Goal: Information Seeking & Learning: Check status

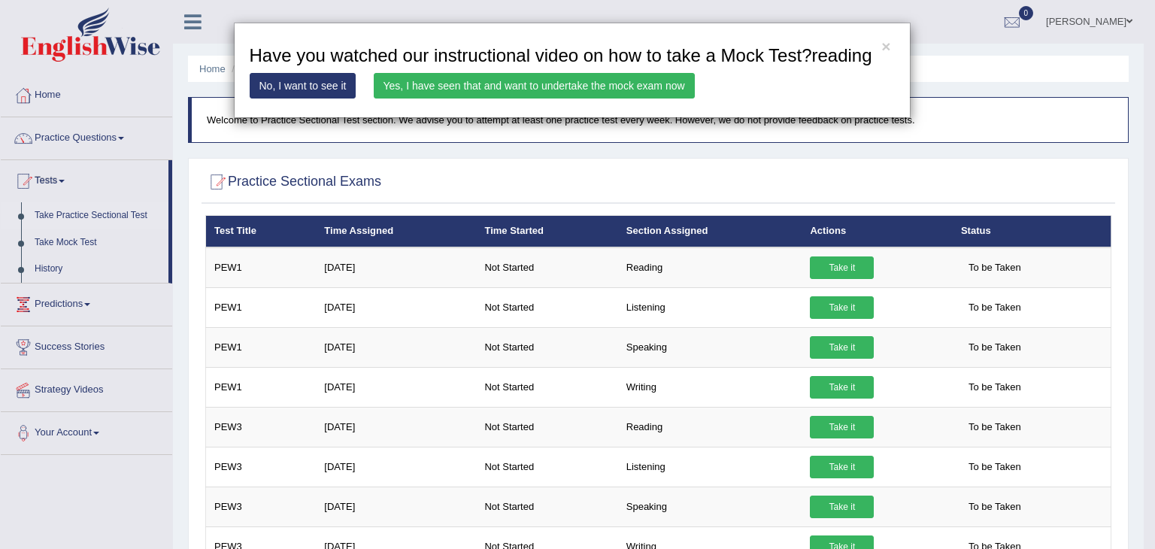
click at [446, 88] on link "Yes, I have seen that and want to undertake the mock exam now" at bounding box center [534, 86] width 321 height 26
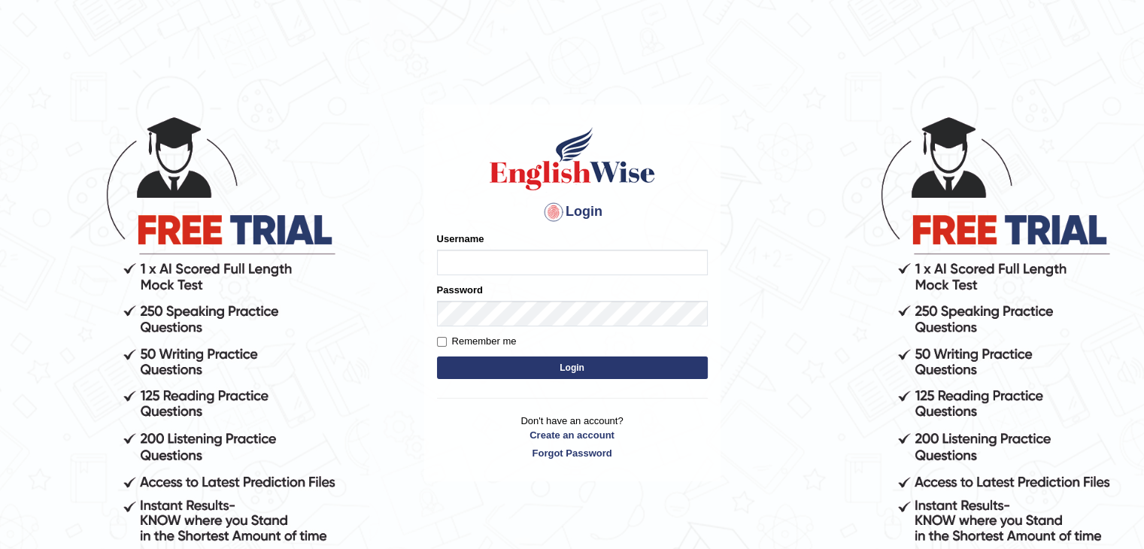
type input "riyajacob"
click at [441, 344] on input "Remember me" at bounding box center [442, 342] width 10 height 10
checkbox input "true"
click at [468, 353] on form "Please fix the following errors: Username riyajacob Password Remember me Login" at bounding box center [572, 307] width 271 height 151
click at [469, 365] on button "Login" at bounding box center [572, 367] width 271 height 23
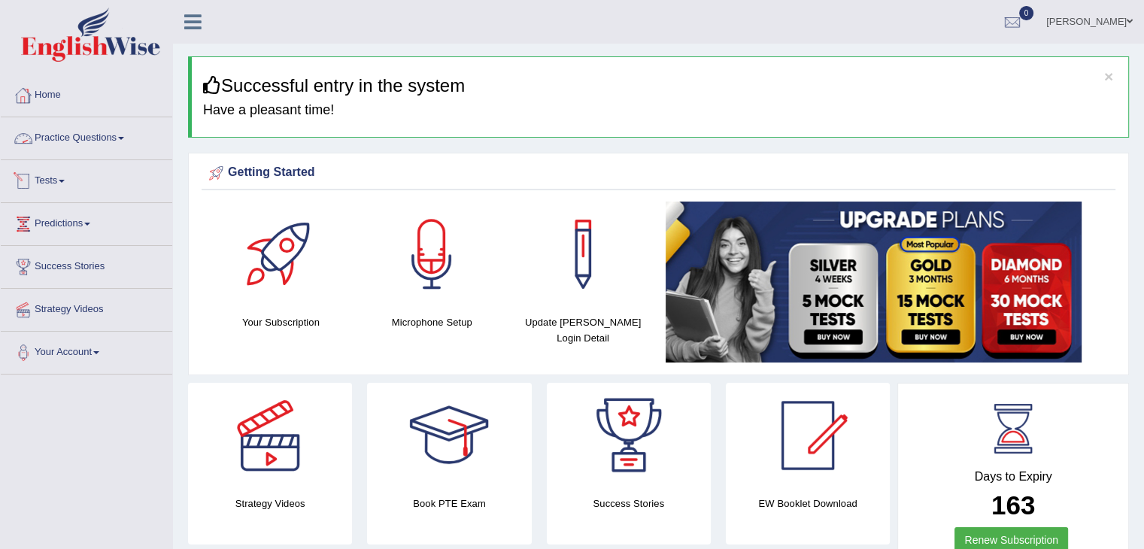
click at [64, 193] on link "Tests" at bounding box center [86, 179] width 171 height 38
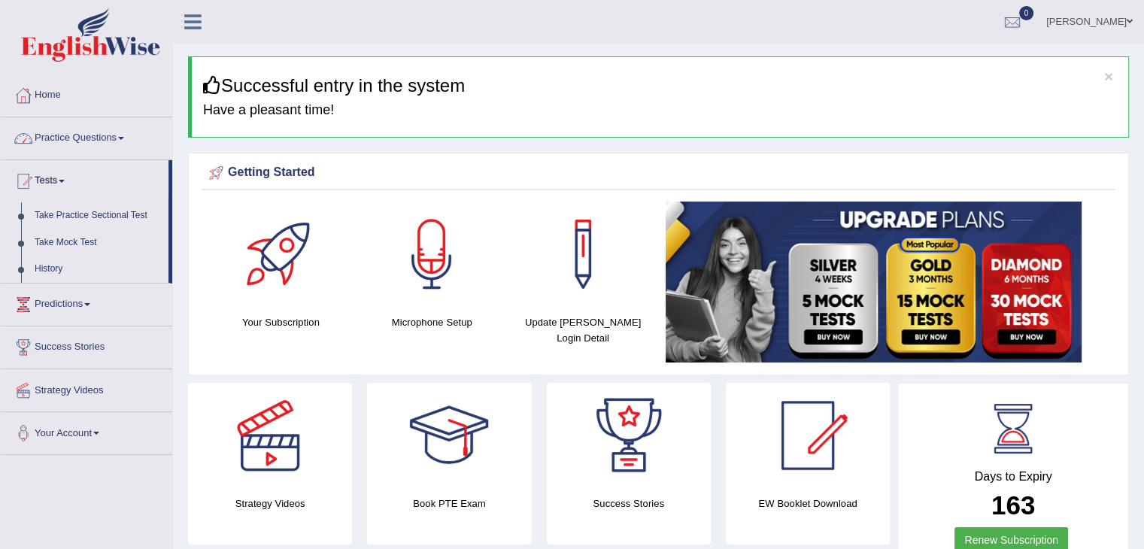
click at [102, 136] on link "Practice Questions" at bounding box center [86, 136] width 171 height 38
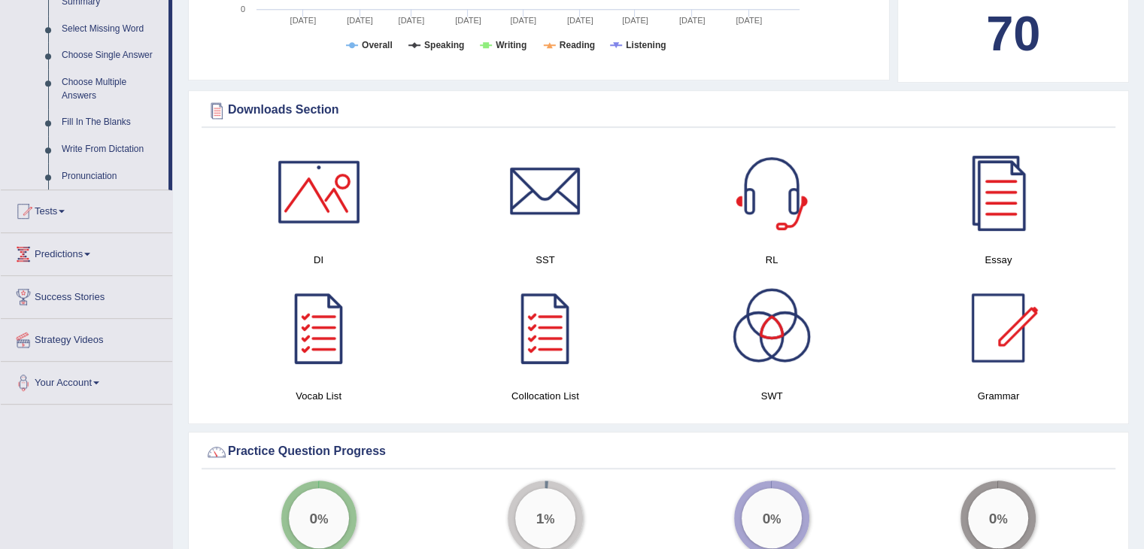
scroll to position [775, 0]
click at [47, 211] on link "Tests" at bounding box center [86, 208] width 171 height 38
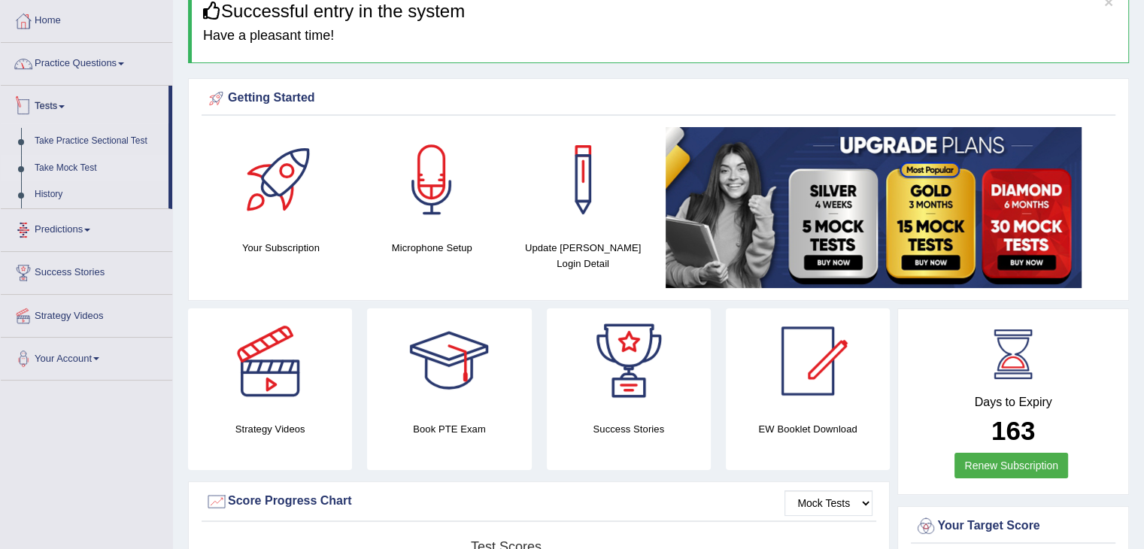
scroll to position [73, 0]
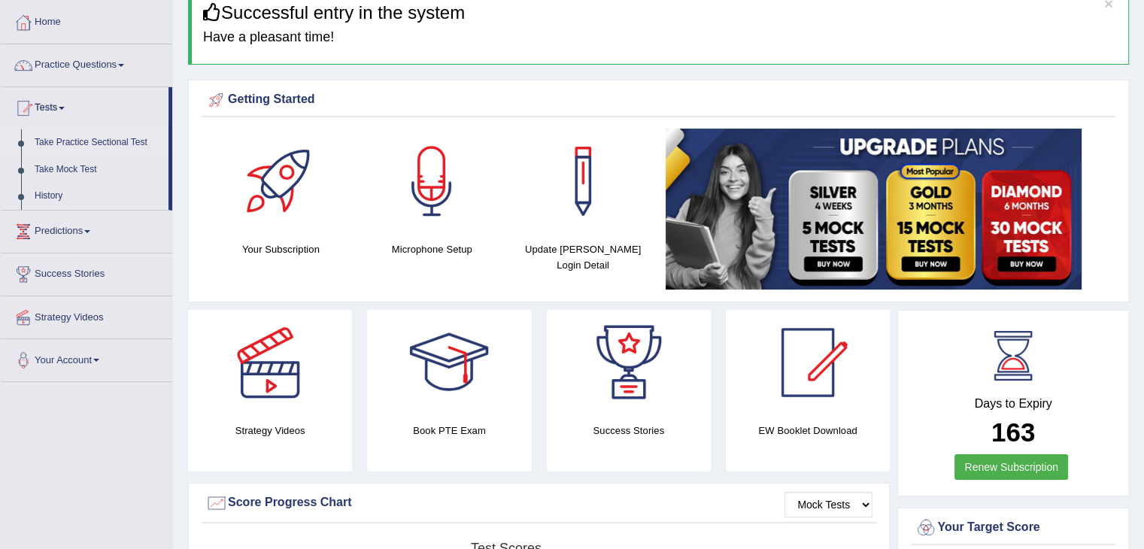
click at [97, 143] on link "Take Practice Sectional Test" at bounding box center [98, 142] width 141 height 27
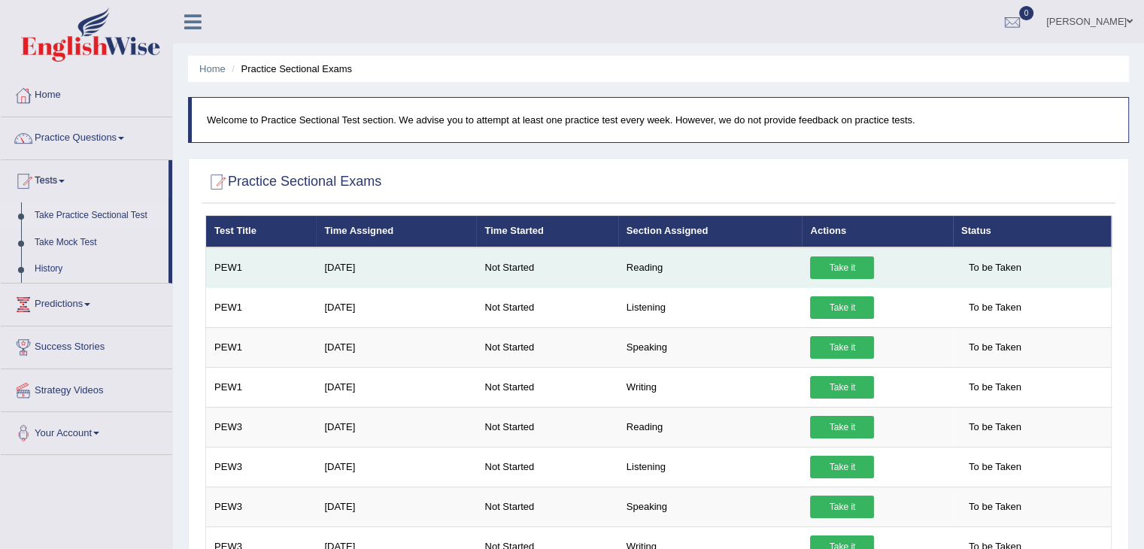
click at [859, 274] on link "Take it" at bounding box center [842, 267] width 64 height 23
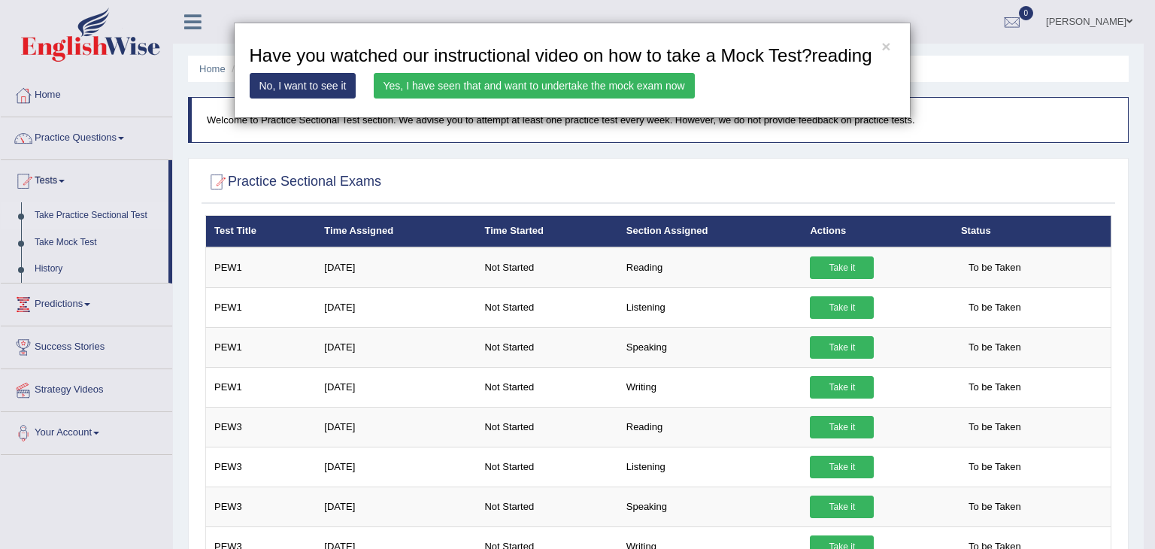
click at [420, 85] on link "Yes, I have seen that and want to undertake the mock exam now" at bounding box center [534, 86] width 321 height 26
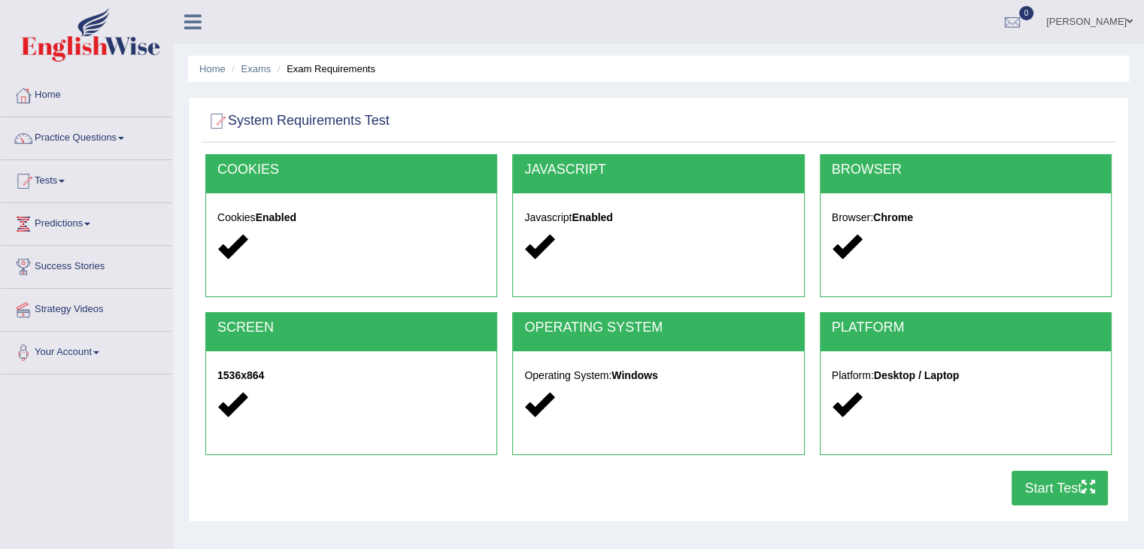
click at [1057, 497] on button "Start Test" at bounding box center [1059, 488] width 96 height 35
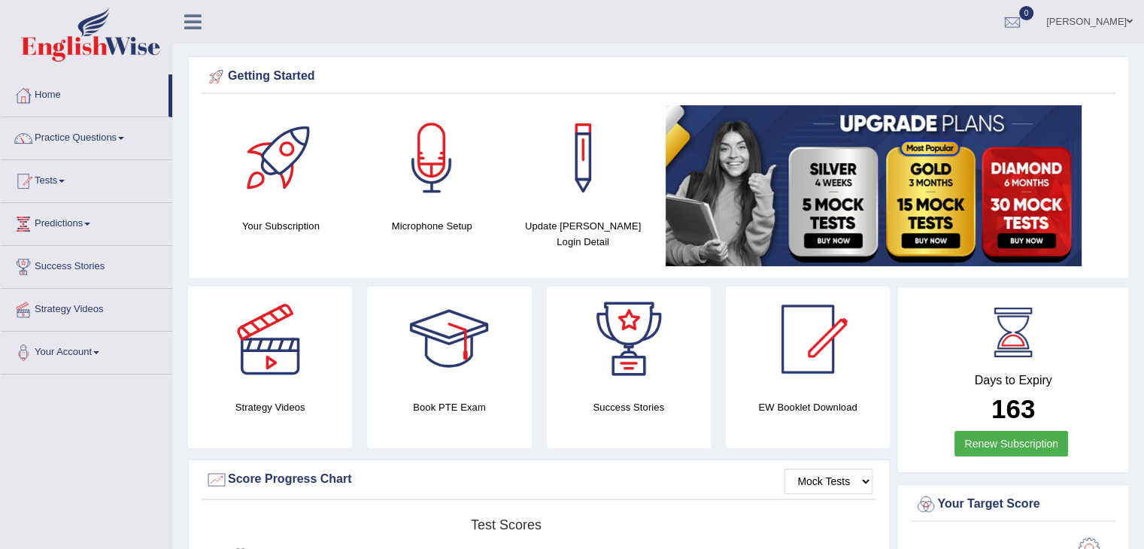
click at [881, 416] on div "EW Booklet Download" at bounding box center [808, 368] width 164 height 162
click at [1024, 22] on div at bounding box center [1012, 22] width 23 height 23
click at [61, 177] on link "Tests" at bounding box center [86, 179] width 171 height 38
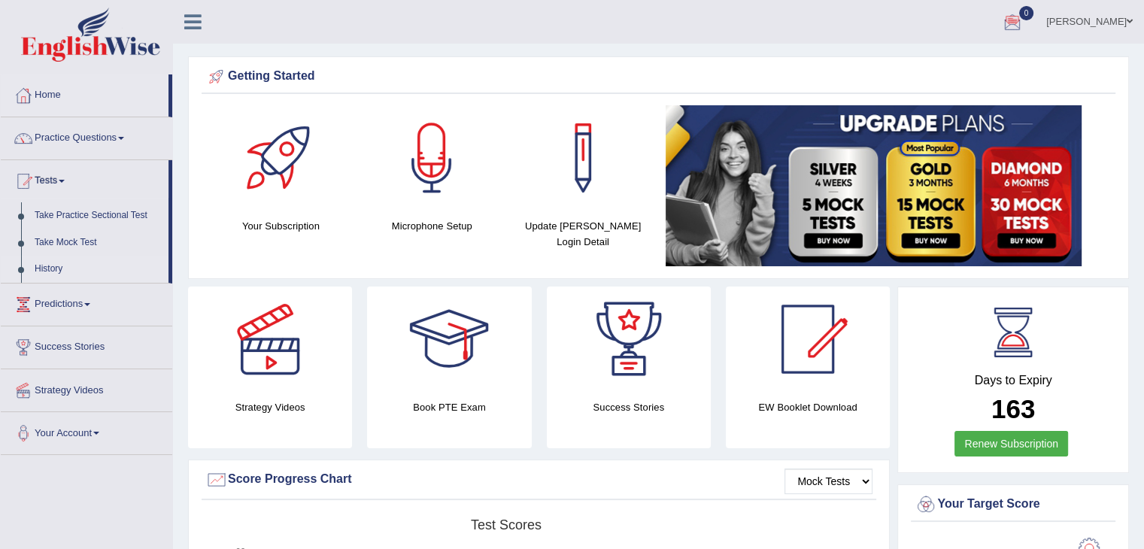
click at [50, 262] on link "History" at bounding box center [98, 269] width 141 height 27
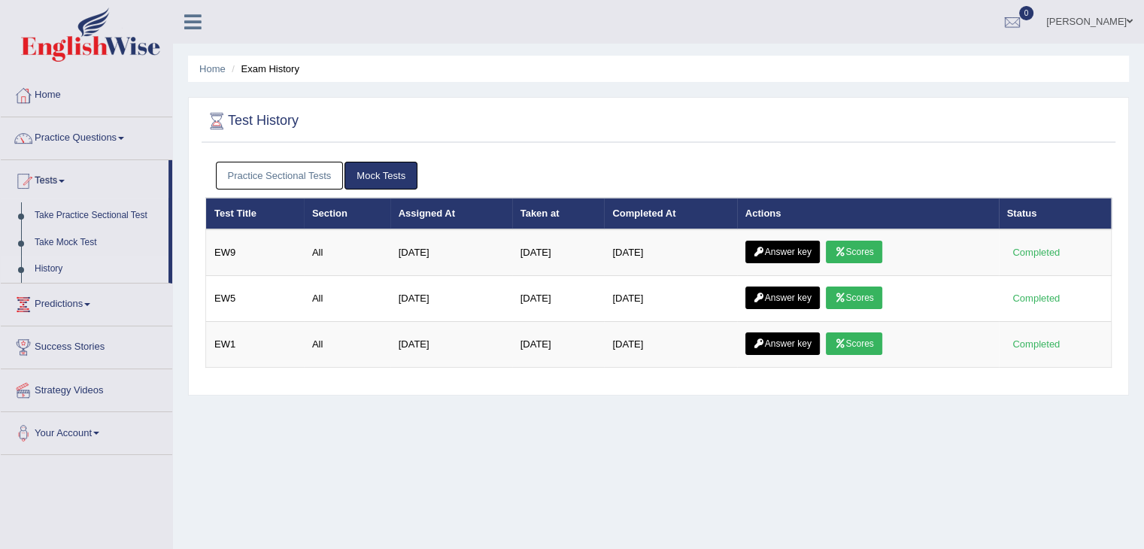
click at [266, 176] on link "Practice Sectional Tests" at bounding box center [280, 176] width 128 height 28
click at [294, 176] on link "Practice Sectional Tests" at bounding box center [280, 176] width 128 height 28
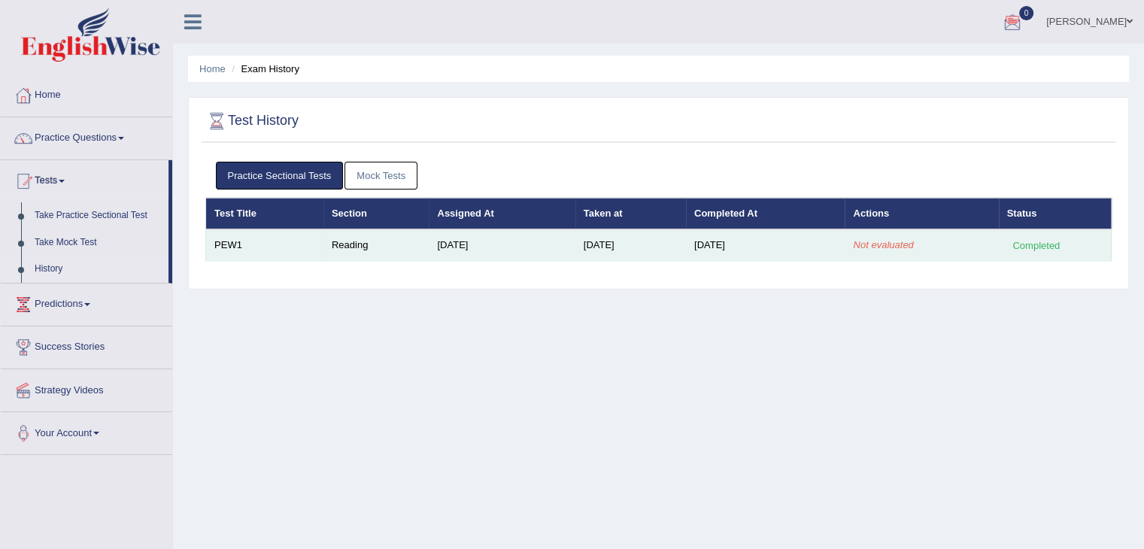
click at [576, 233] on td "[DATE]" at bounding box center [630, 245] width 111 height 32
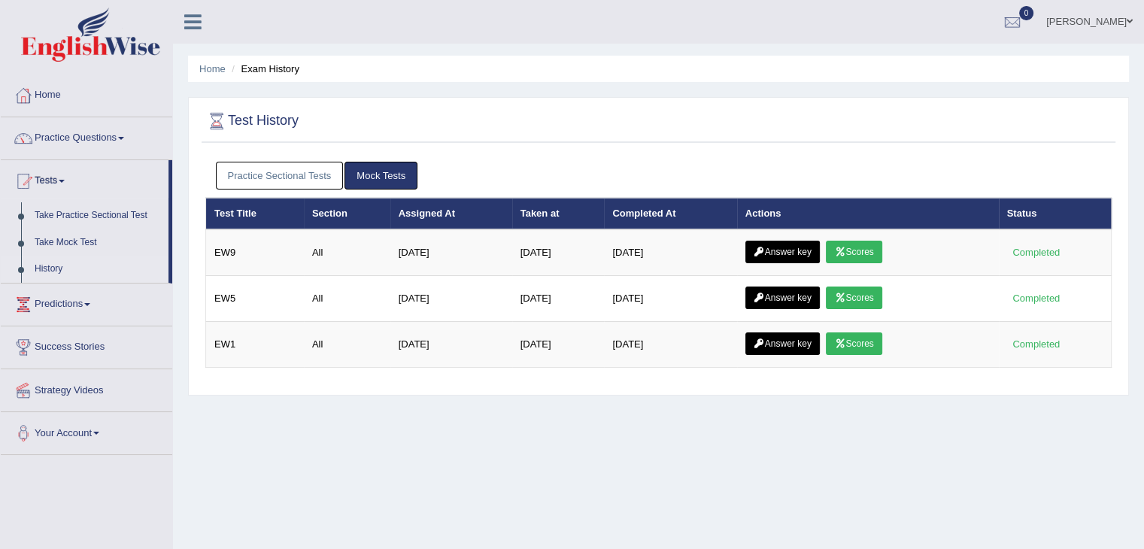
click at [247, 175] on link "Practice Sectional Tests" at bounding box center [280, 176] width 128 height 28
click at [276, 170] on link "Practice Sectional Tests" at bounding box center [280, 176] width 128 height 28
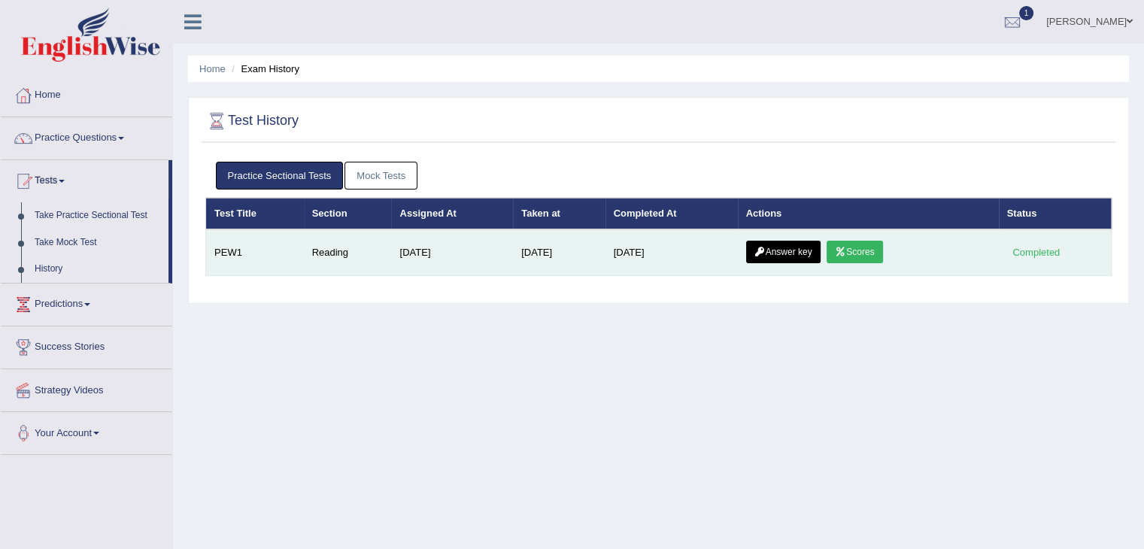
click at [857, 250] on link "Scores" at bounding box center [854, 252] width 56 height 23
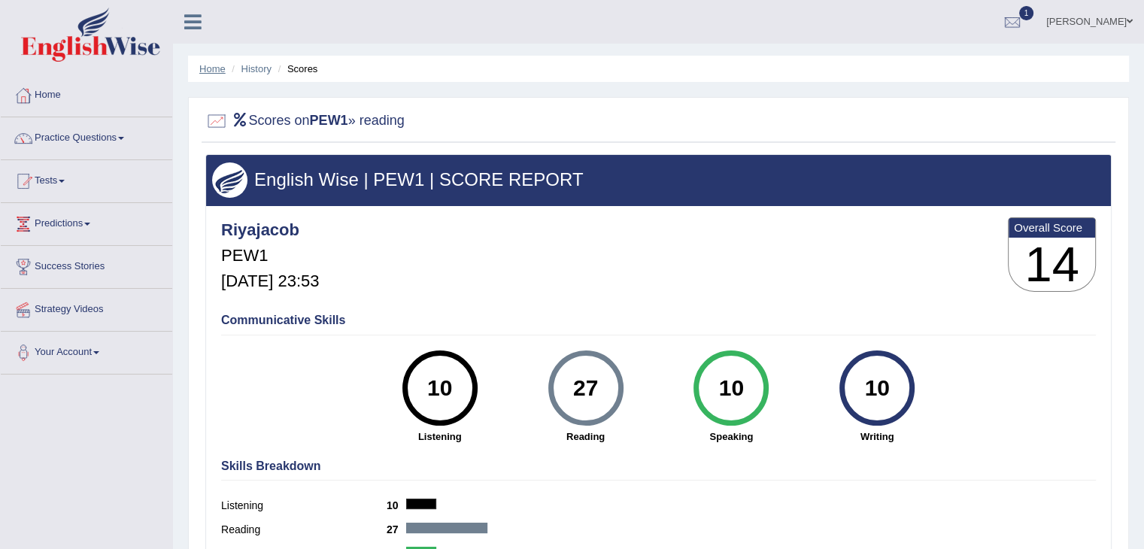
click at [219, 71] on link "Home" at bounding box center [212, 68] width 26 height 11
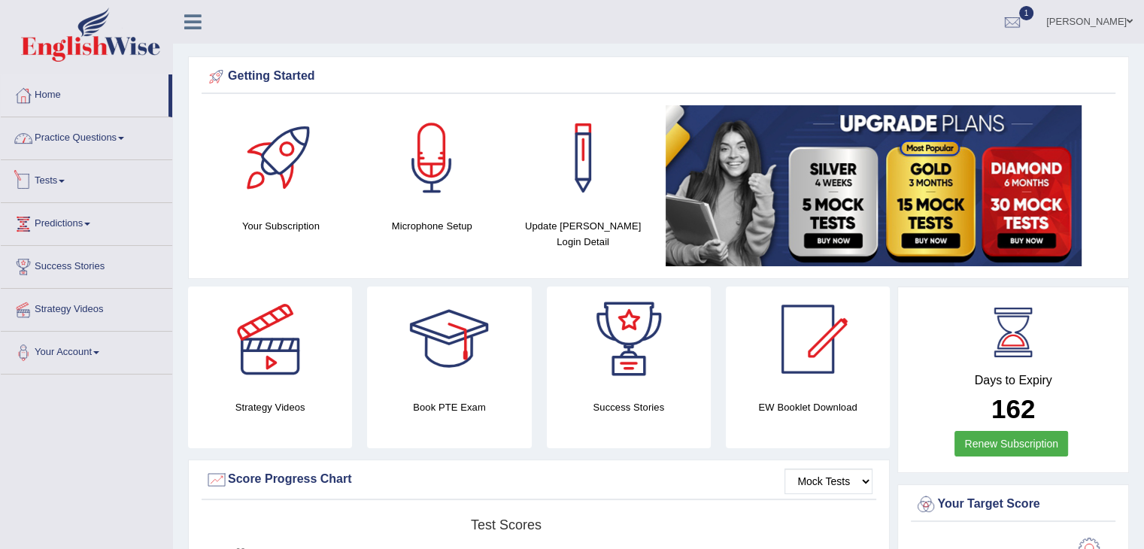
click at [57, 176] on link "Tests" at bounding box center [86, 179] width 171 height 38
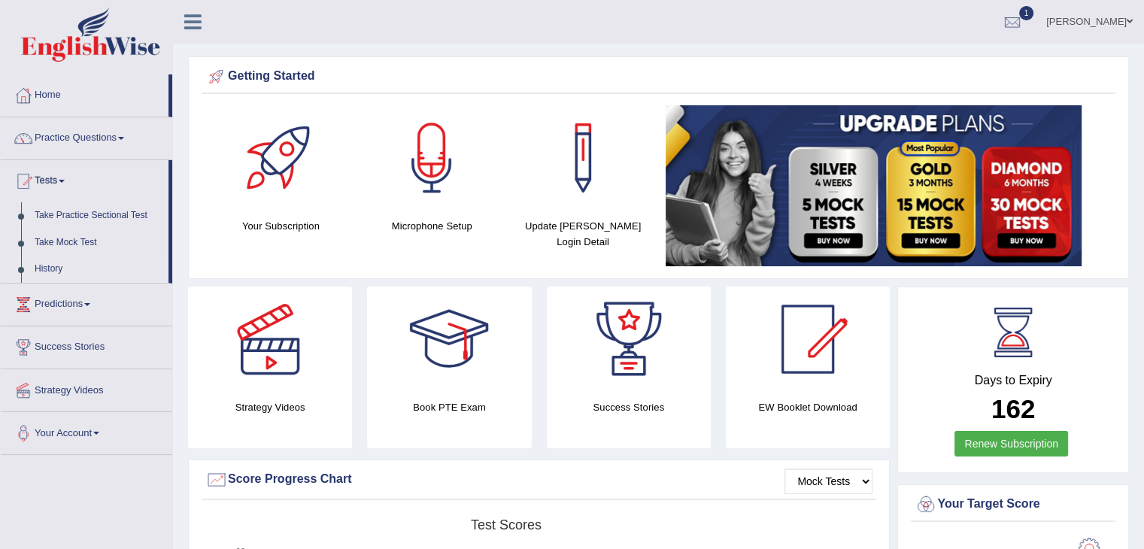
click at [42, 272] on link "History" at bounding box center [98, 269] width 141 height 27
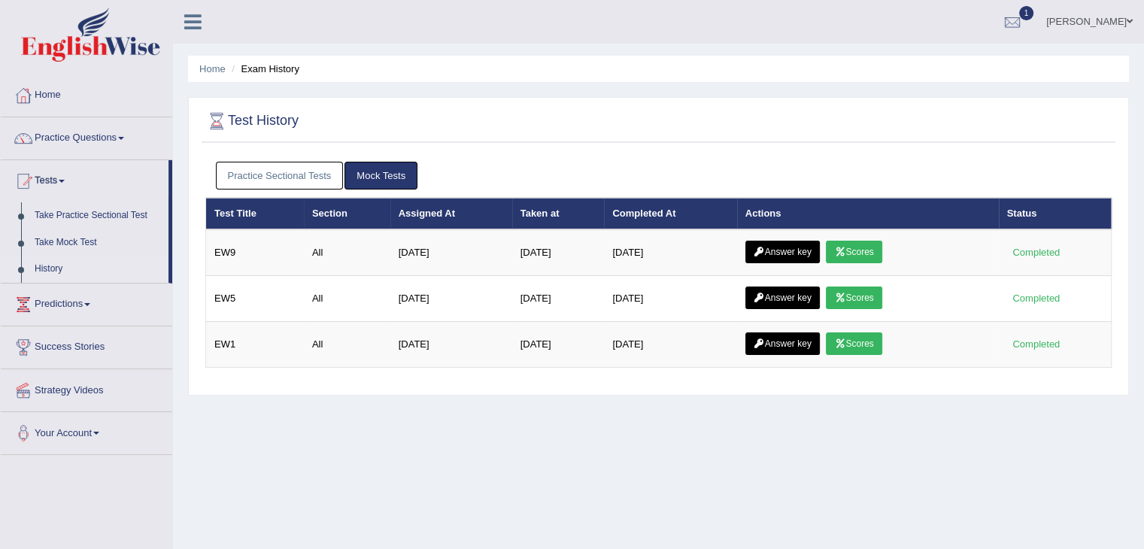
click at [271, 166] on link "Practice Sectional Tests" at bounding box center [280, 176] width 128 height 28
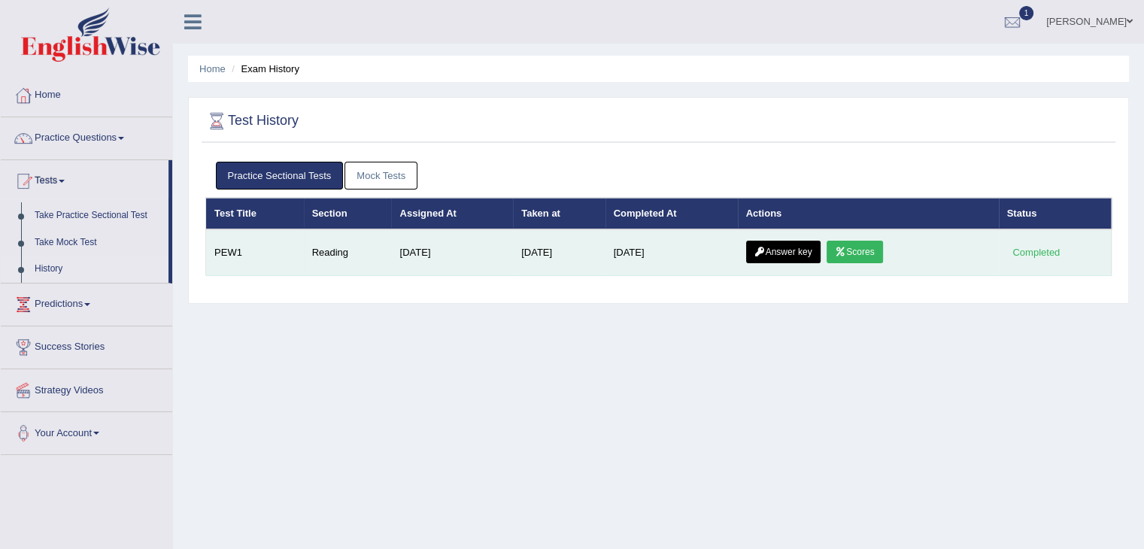
click at [785, 235] on td "Answer key Scores" at bounding box center [868, 252] width 261 height 47
click at [775, 243] on link "Answer key" at bounding box center [783, 252] width 74 height 23
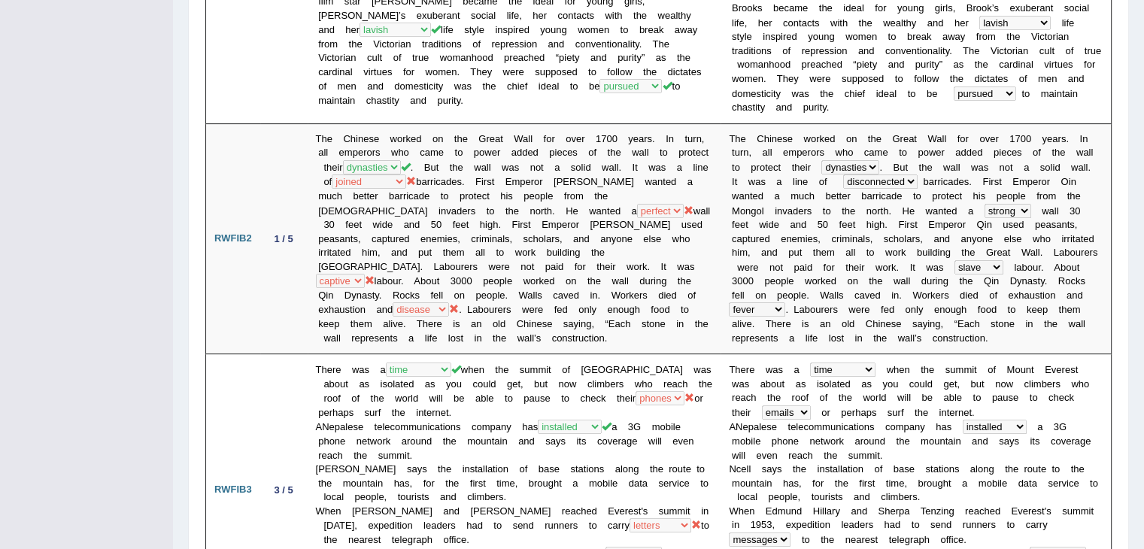
scroll to position [481, 0]
click at [668, 268] on td "The Chinese worked on the Great Wall for over 1700 years. In turn, all emperors…" at bounding box center [515, 236] width 414 height 230
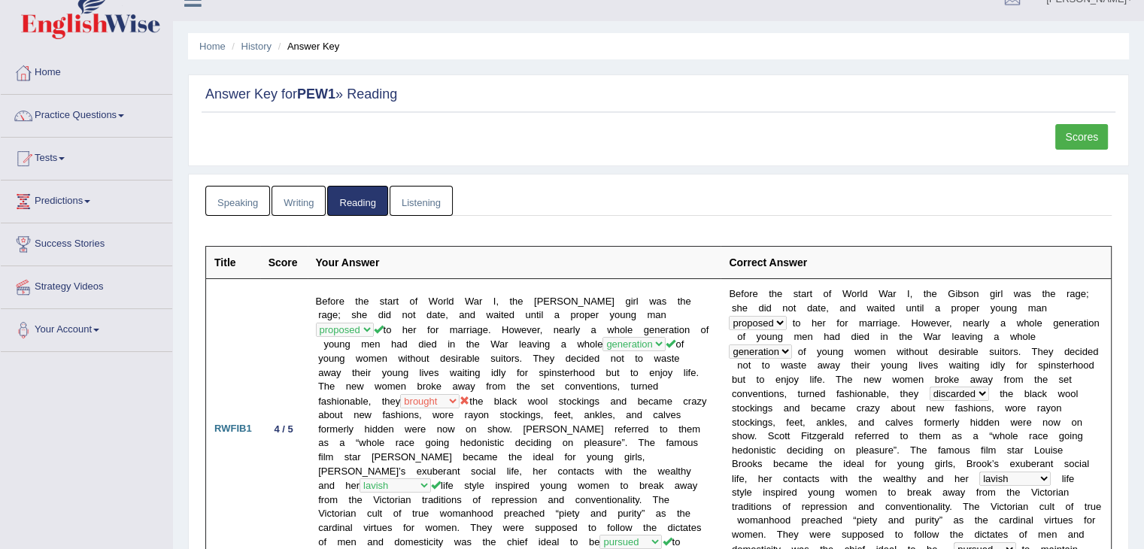
scroll to position [0, 0]
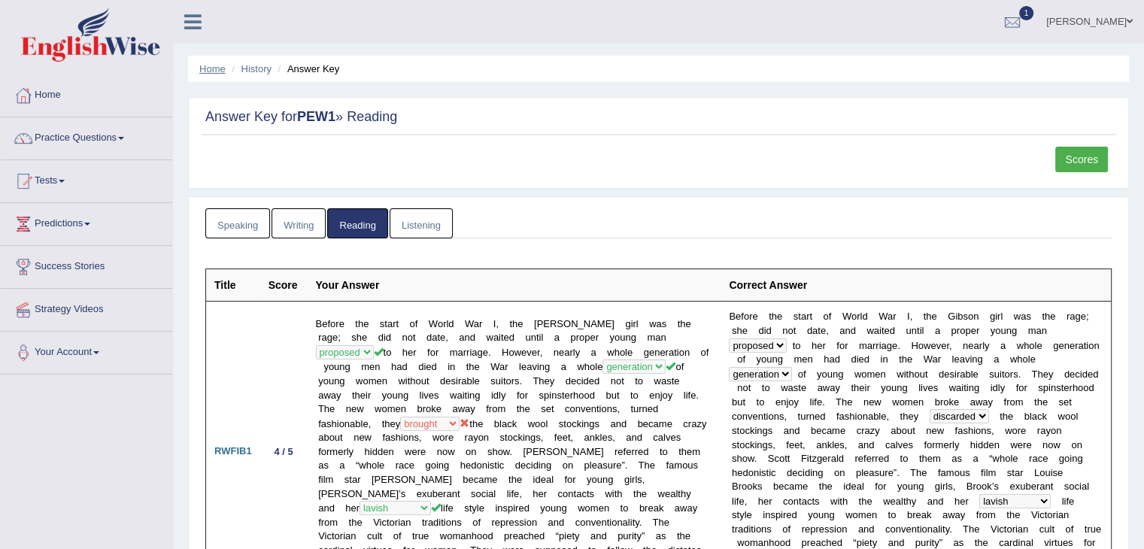
click at [206, 64] on link "Home" at bounding box center [212, 68] width 26 height 11
